Goal: Information Seeking & Learning: Learn about a topic

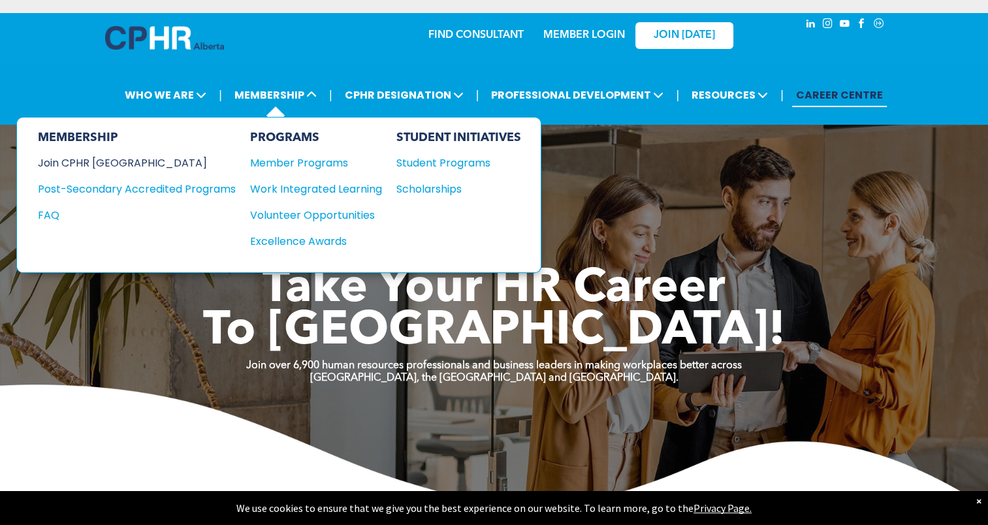
click at [101, 157] on div "Join CPHR [GEOGRAPHIC_DATA]" at bounding box center [127, 163] width 178 height 16
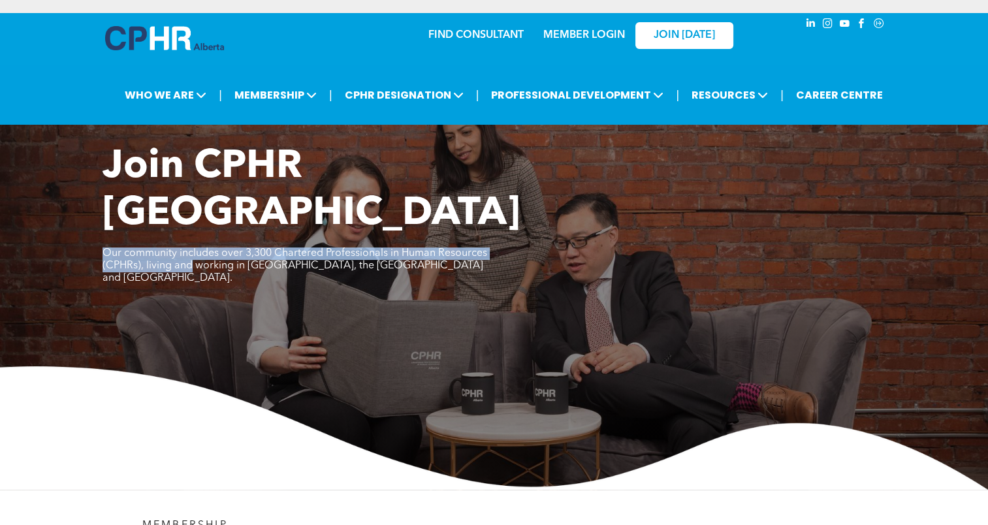
drag, startPoint x: 104, startPoint y: 202, endPoint x: 191, endPoint y: 219, distance: 88.4
click at [191, 248] on span "Our community includes over 3,300 Chartered Professionals in Human Resources (C…" at bounding box center [295, 265] width 385 height 35
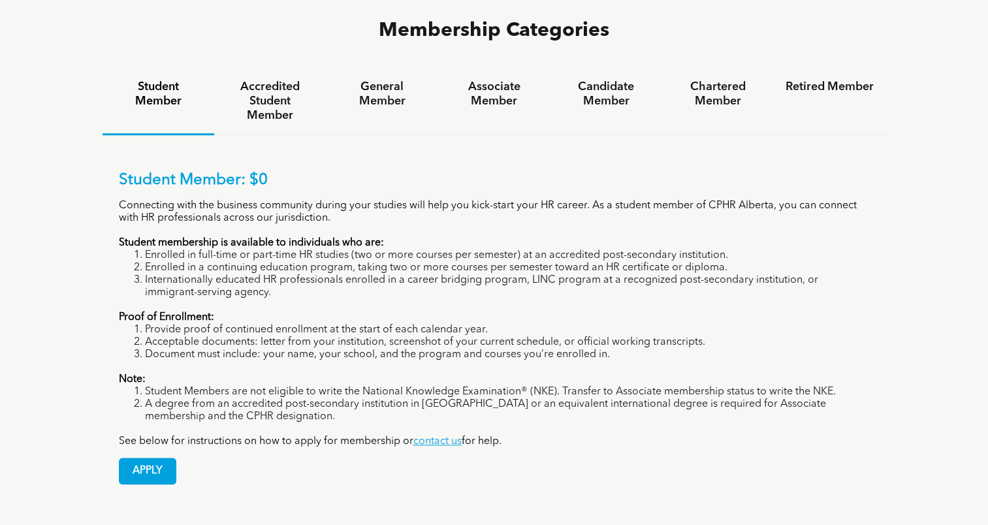
scroll to position [914, 0]
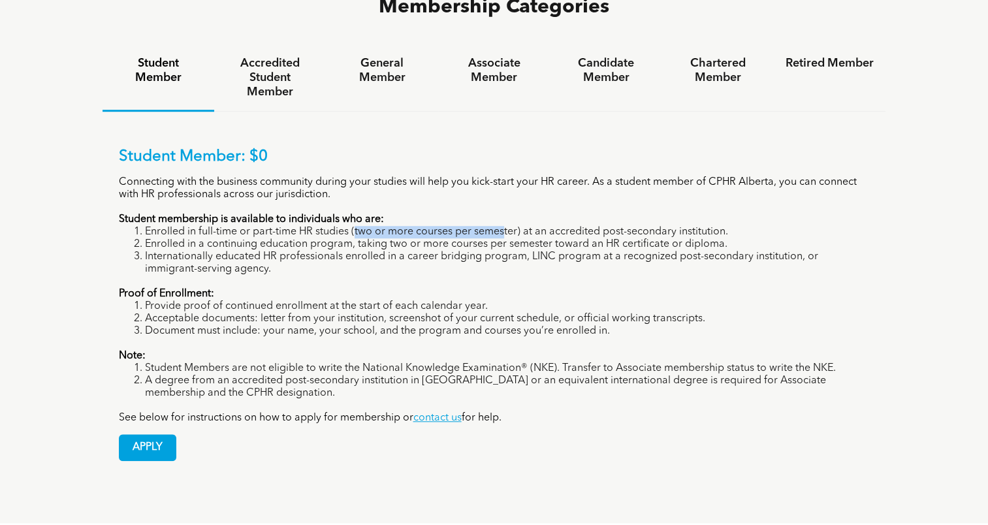
drag, startPoint x: 354, startPoint y: 170, endPoint x: 503, endPoint y: 175, distance: 149.0
click at [503, 226] on li "Enrolled in full-time or part-time HR studies (two or more courses per semester…" at bounding box center [507, 232] width 725 height 12
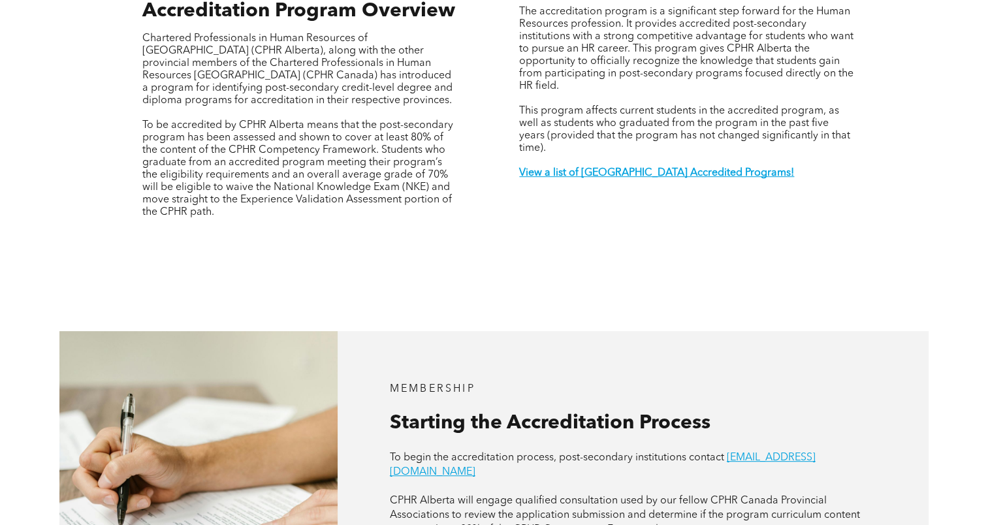
scroll to position [522, 0]
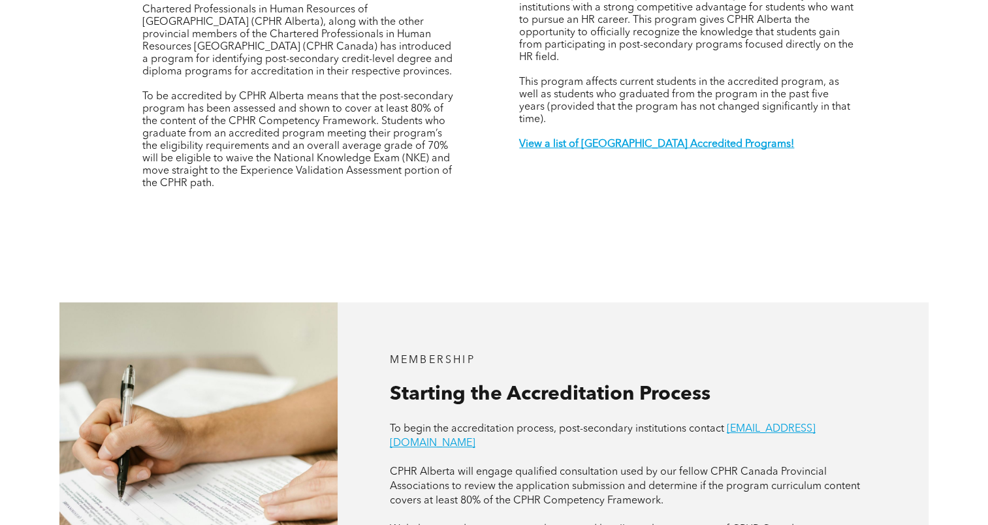
click at [99, 57] on div "MEMBERSHIP Accreditation Program Overview Chartered Professionals in Human Reso…" at bounding box center [494, 81] width 988 height 323
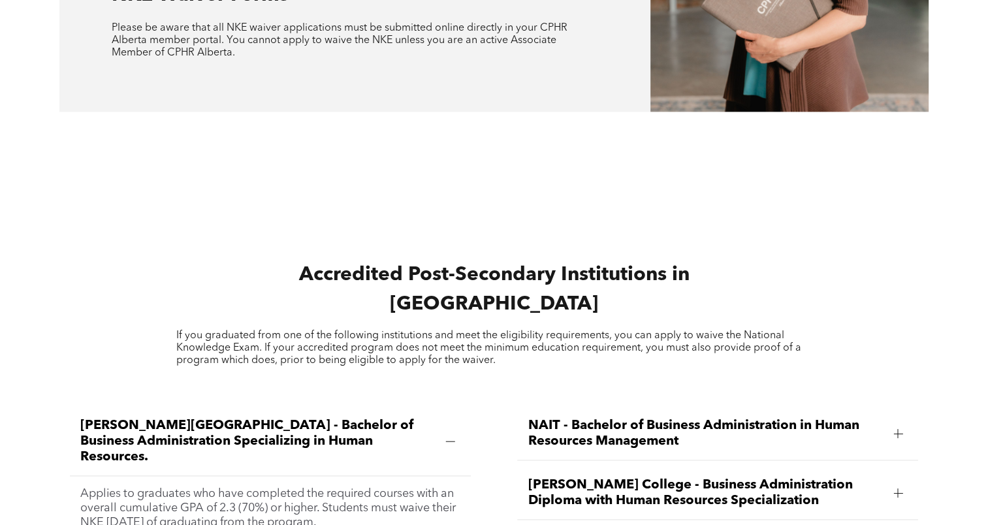
scroll to position [1698, 0]
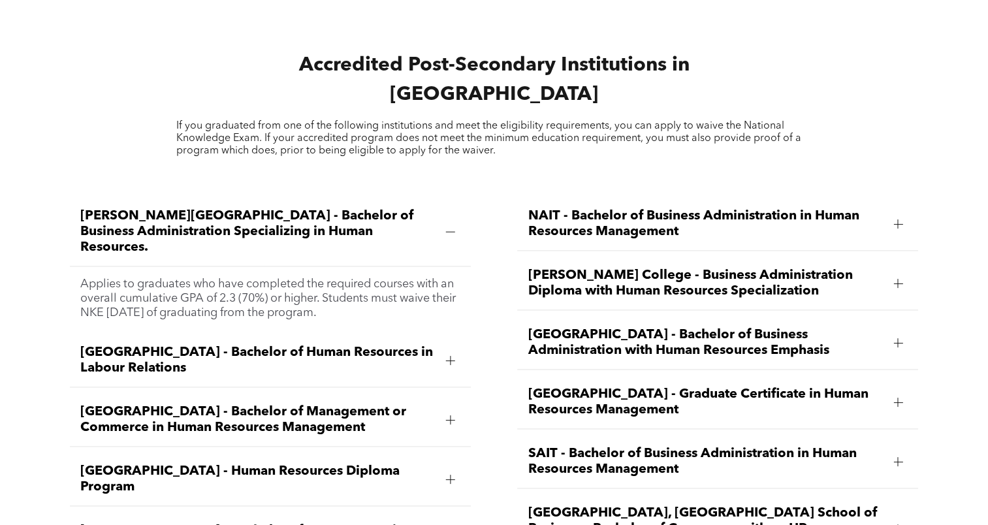
click at [452, 231] on div at bounding box center [450, 231] width 9 height 1
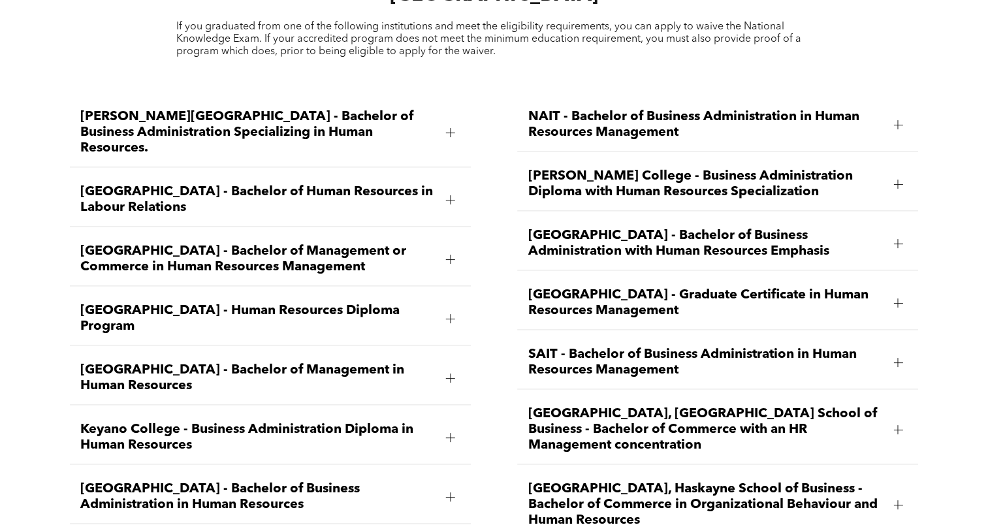
scroll to position [2024, 0]
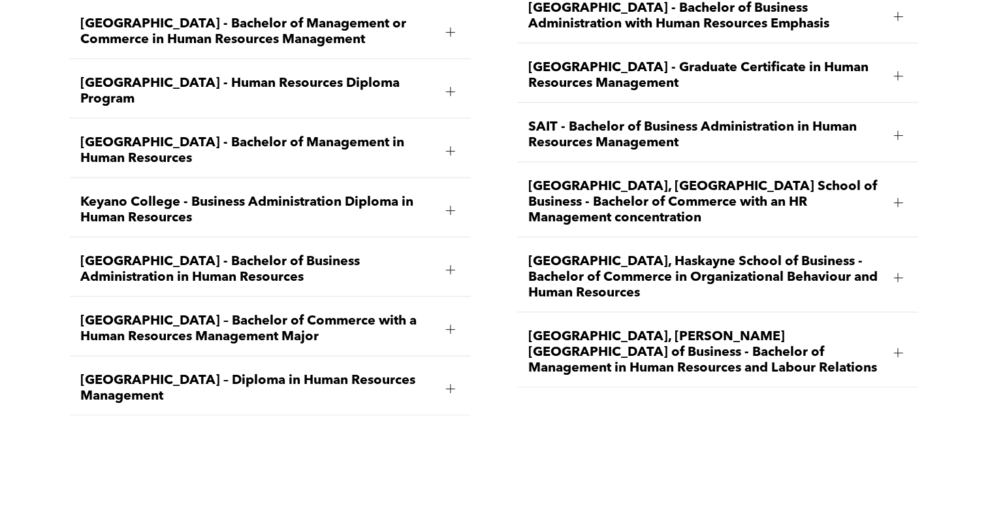
click at [631, 120] on span "SAIT - Bachelor of Business Administration in Human Resources Management" at bounding box center [705, 135] width 355 height 31
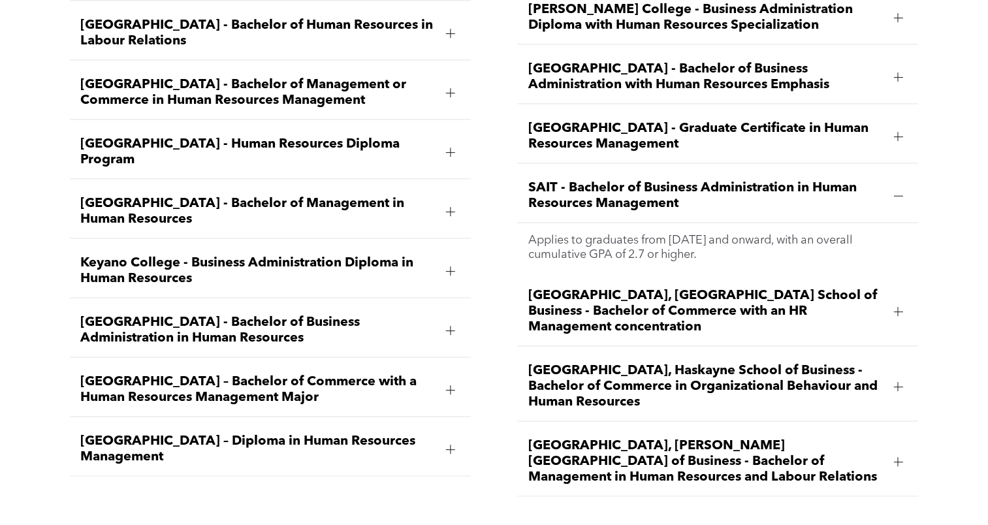
scroll to position [1984, 0]
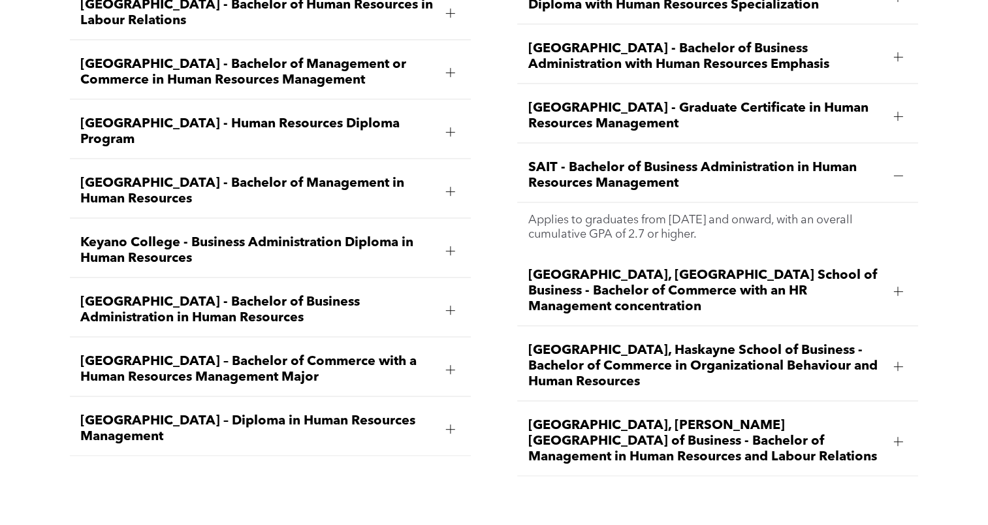
click at [230, 116] on span "Bow Valley College - Human Resources Diploma Program" at bounding box center [257, 131] width 355 height 31
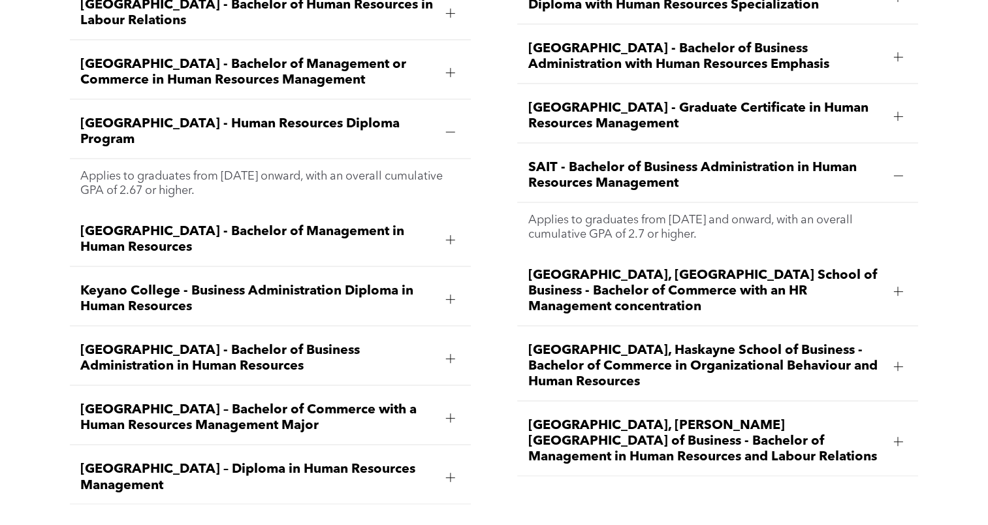
drag, startPoint x: 130, startPoint y: 86, endPoint x: 48, endPoint y: 138, distance: 97.5
click at [48, 138] on div "Ambrose University - Bachelor of Business Administration Specializing in Human …" at bounding box center [494, 218] width 988 height 653
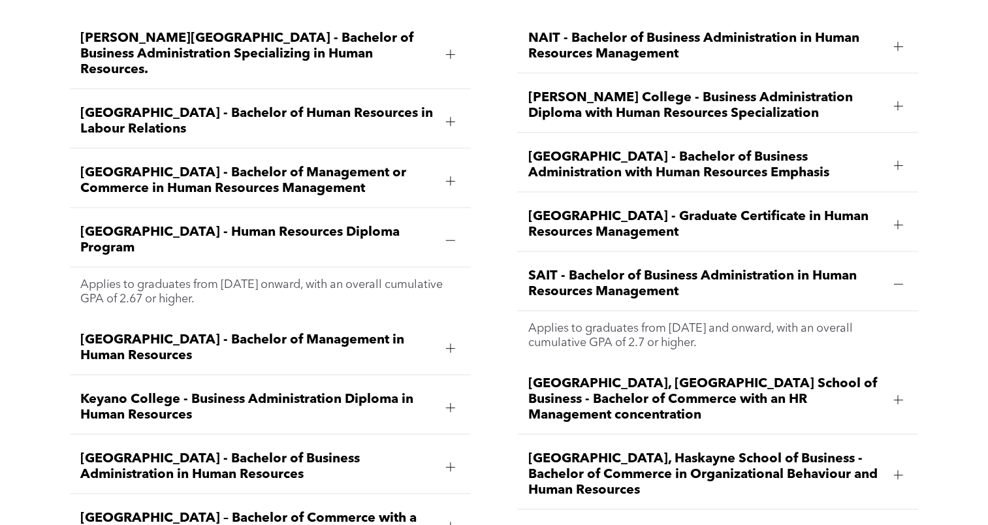
scroll to position [1853, 0]
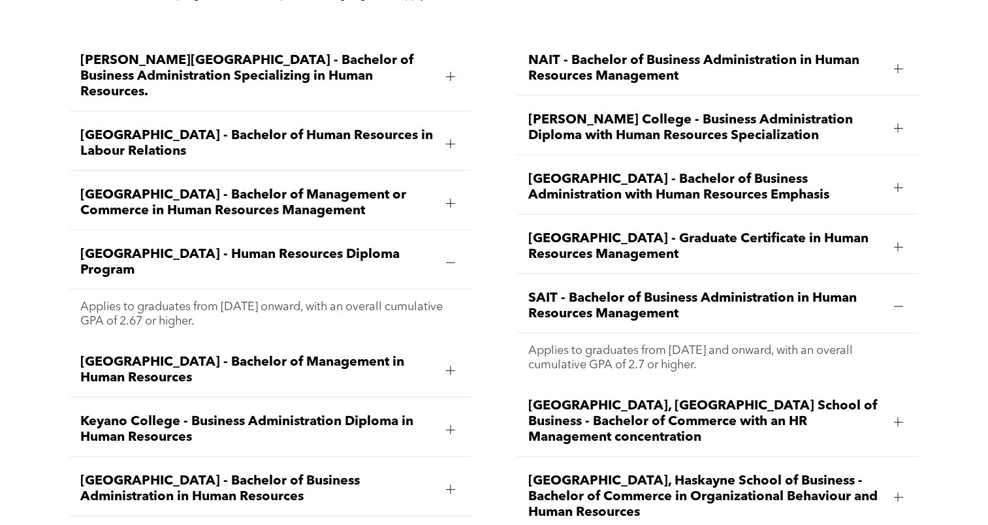
click at [323, 187] on span "Athabasca University - Bachelor of Management or Commerce in Human Resources Ma…" at bounding box center [257, 202] width 355 height 31
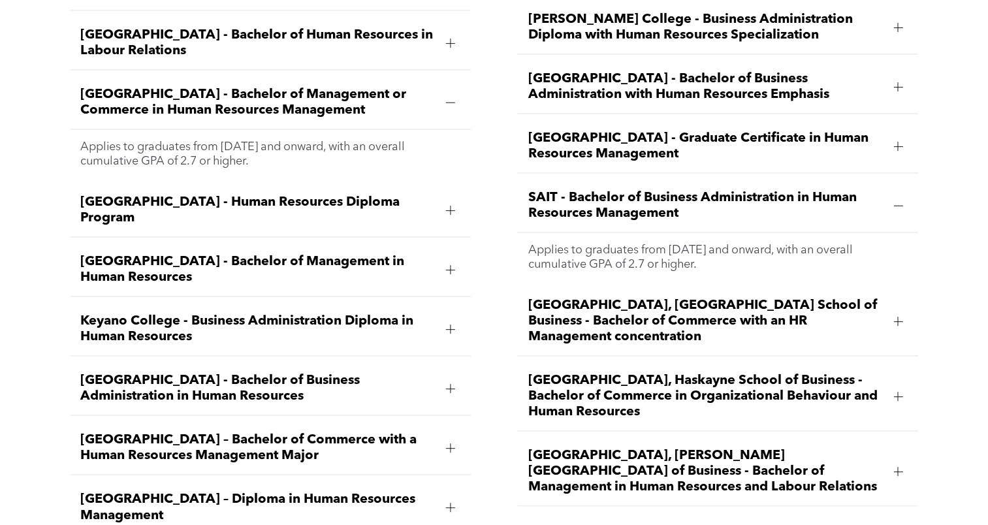
scroll to position [1984, 0]
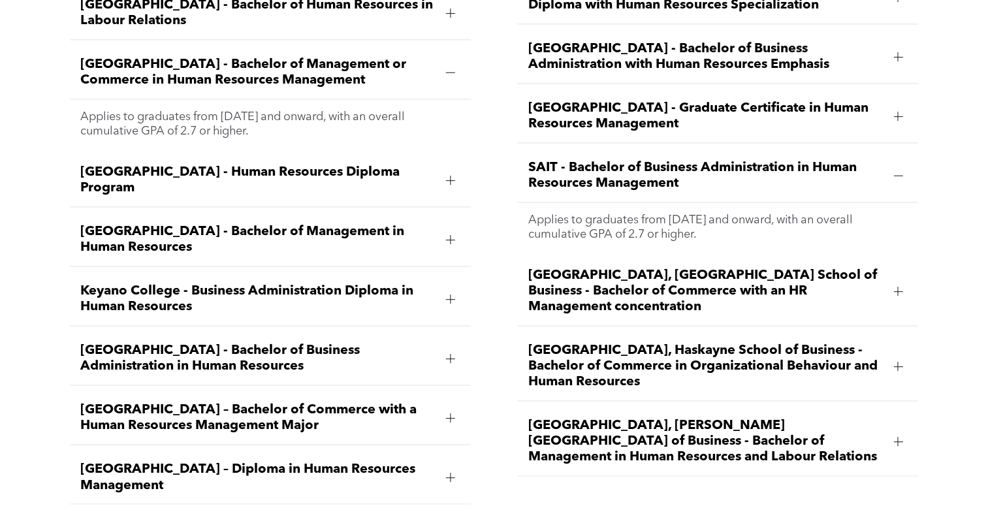
click at [329, 462] on span "MacEwan University – Diploma in Human Resources Management" at bounding box center [257, 477] width 355 height 31
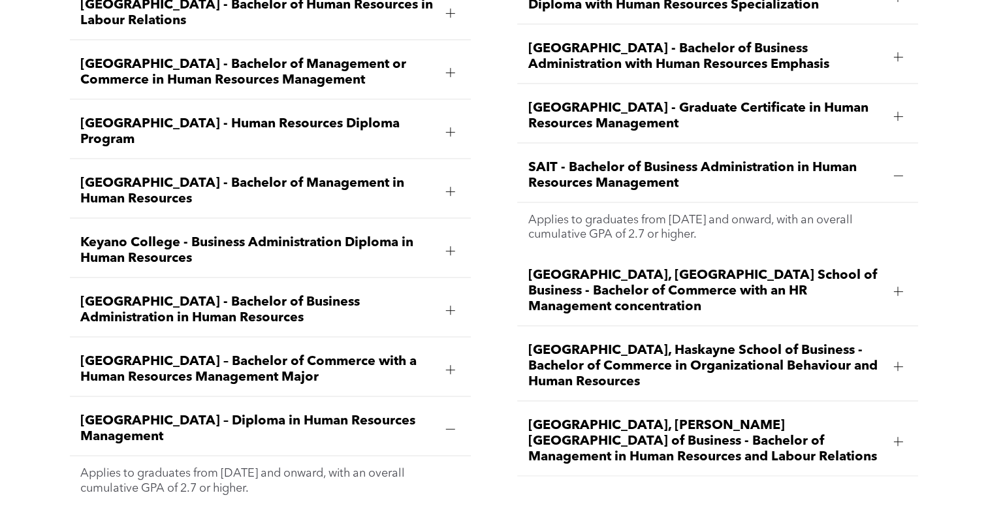
click at [336, 413] on span "MacEwan University – Diploma in Human Resources Management" at bounding box center [257, 428] width 355 height 31
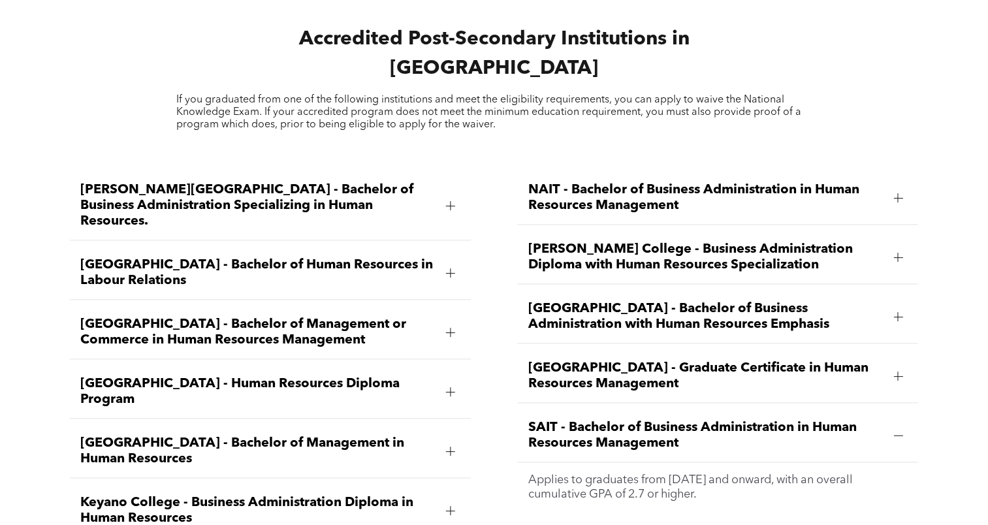
scroll to position [1723, 0]
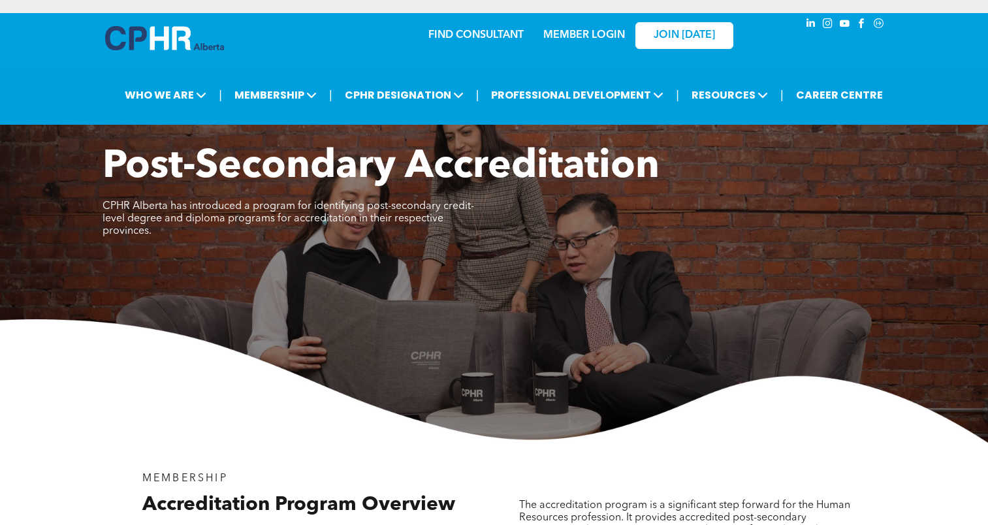
scroll to position [1725, 0]
